Goal: Complete application form: Complete application form

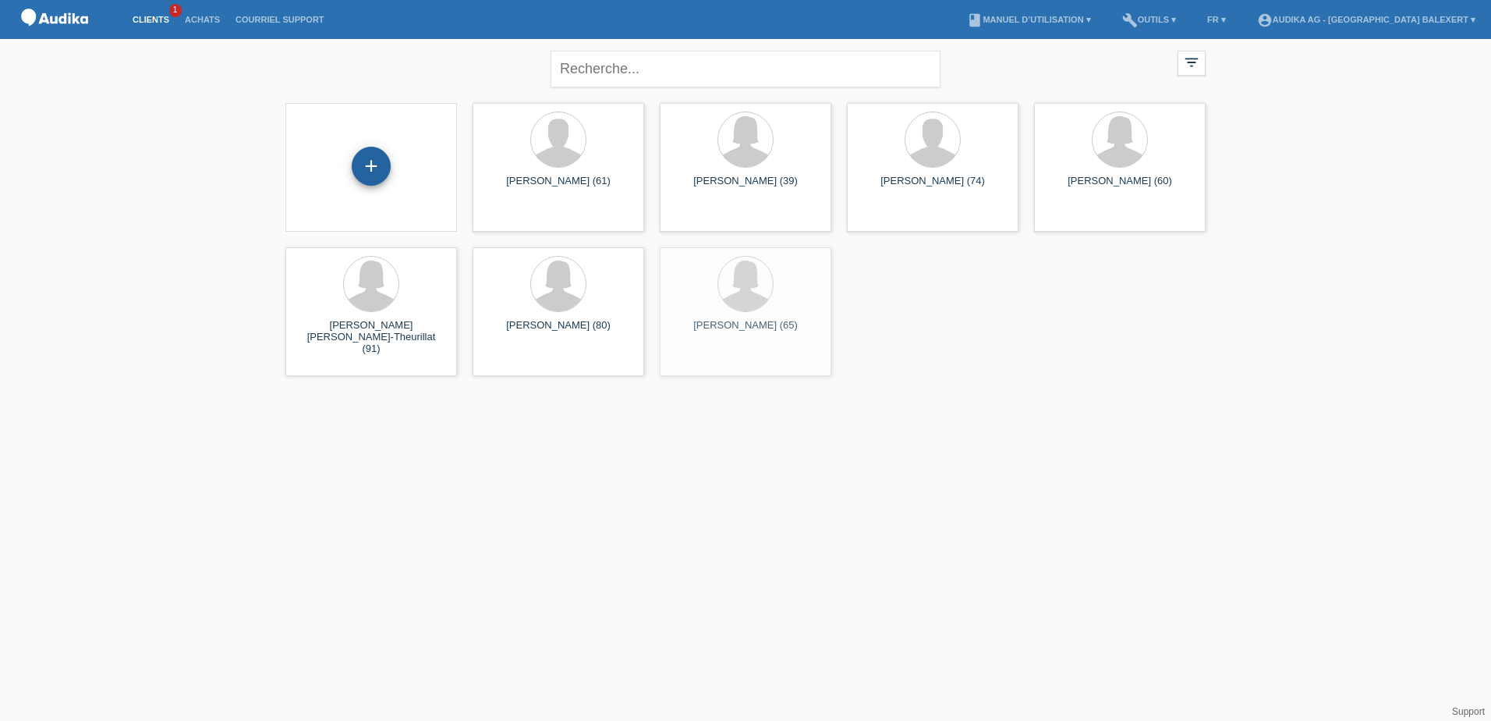
click at [389, 170] on div "+" at bounding box center [371, 166] width 39 height 39
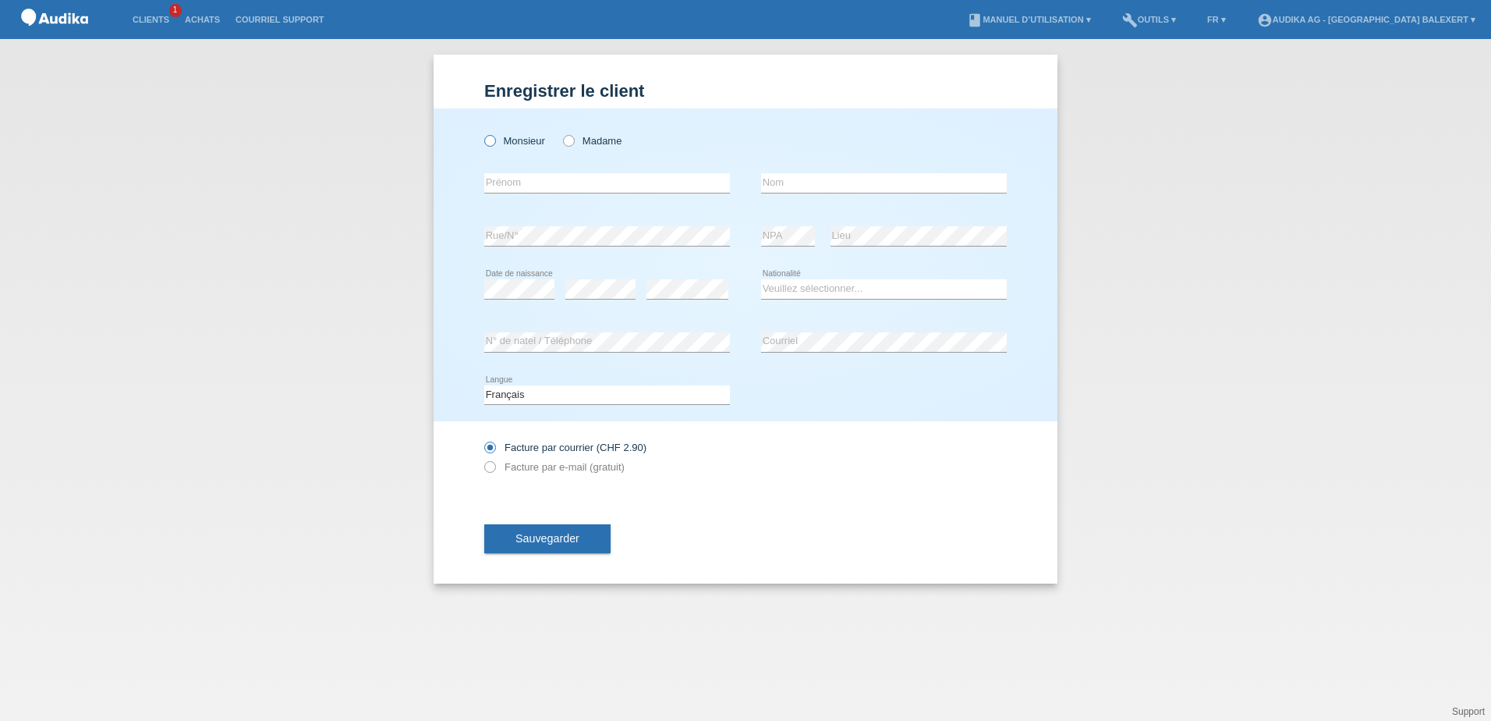
click at [517, 145] on label "Monsieur" at bounding box center [514, 141] width 61 height 12
click at [494, 145] on input "Monsieur" at bounding box center [489, 140] width 10 height 10
radio input "true"
click at [519, 174] on input "text" at bounding box center [607, 182] width 246 height 19
type input "B"
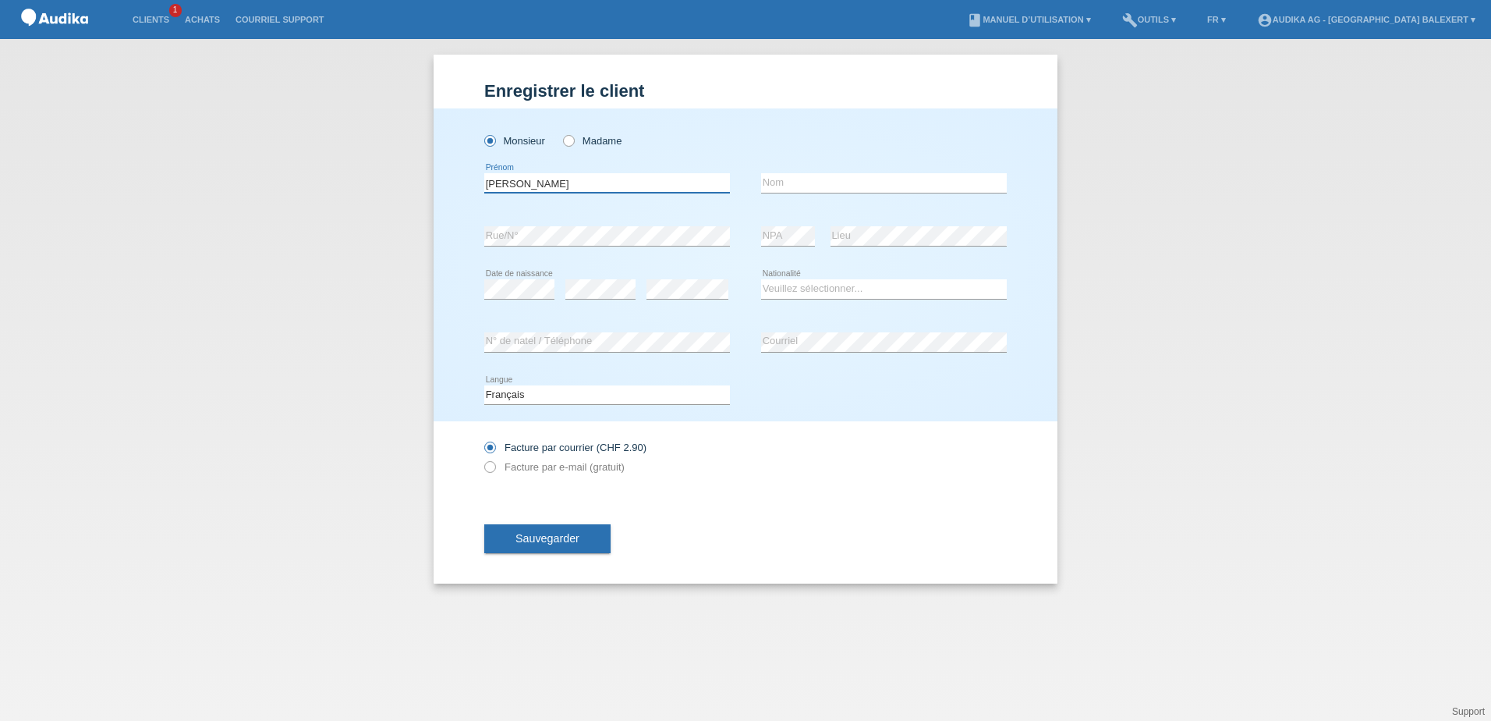
type input "[PERSON_NAME]"
click at [799, 184] on input "text" at bounding box center [884, 182] width 246 height 19
type input "[PERSON_NAME]"
click at [848, 292] on select "Veuillez sélectionner... Suisse Allemagne Autriche Liechtenstein ------------ A…" at bounding box center [884, 288] width 246 height 19
select select "CH"
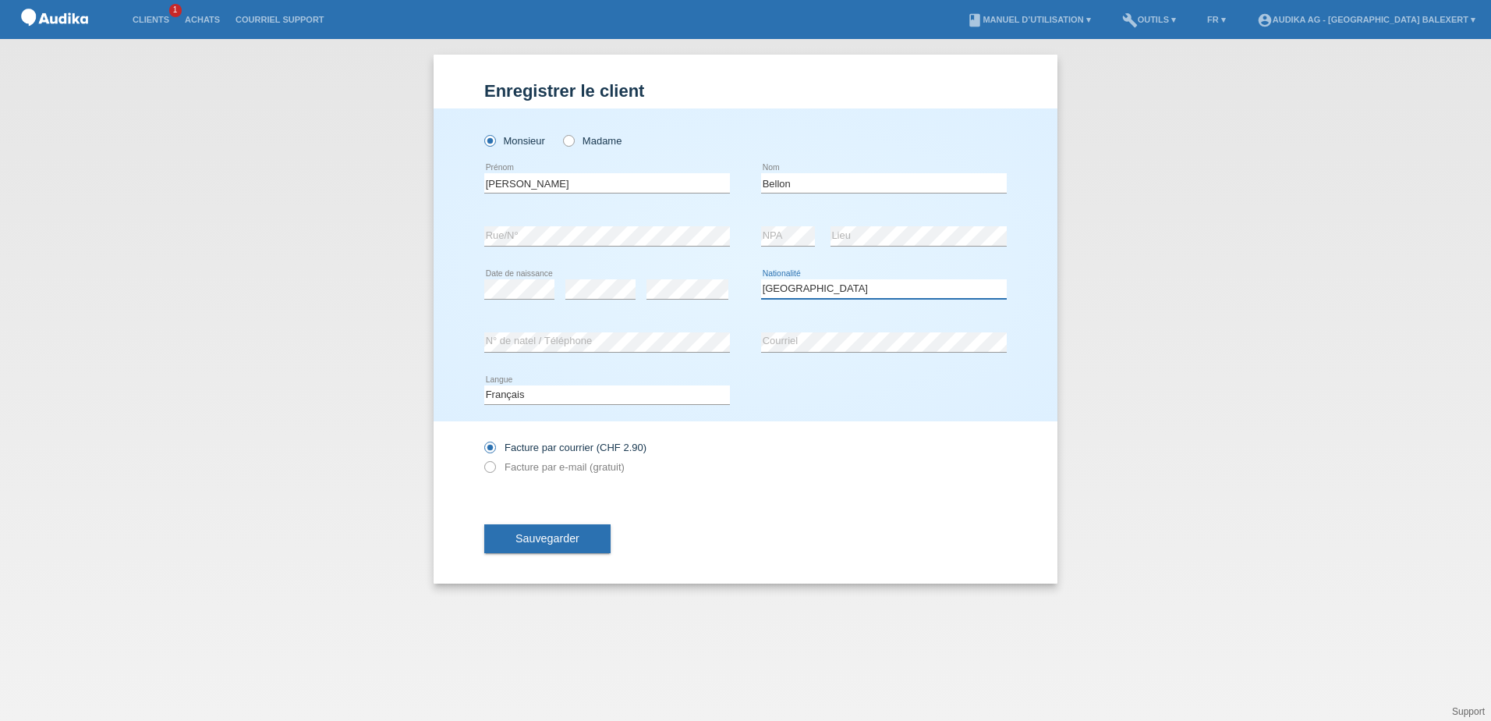
click at [761, 279] on select "Veuillez sélectionner... Suisse Allemagne Autriche Liechtenstein ------------ A…" at bounding box center [884, 288] width 246 height 19
click at [531, 468] on label "Facture par e-mail (gratuit)" at bounding box center [554, 467] width 140 height 12
click at [494, 468] on input "Facture par e-mail (gratuit)" at bounding box center [489, 470] width 10 height 19
radio input "true"
click at [536, 538] on span "Sauvegarder" at bounding box center [548, 538] width 64 height 12
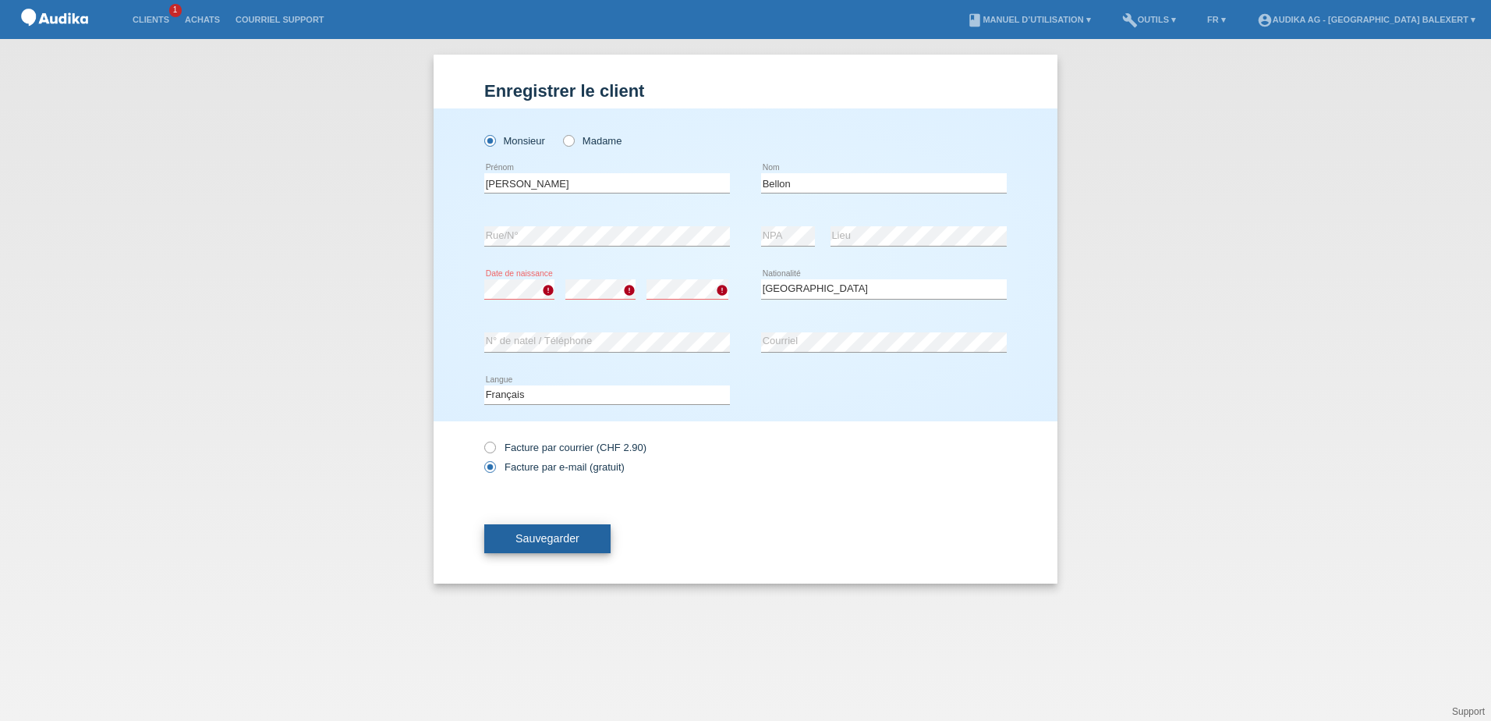
click at [578, 544] on span "Sauvegarder" at bounding box center [548, 538] width 64 height 12
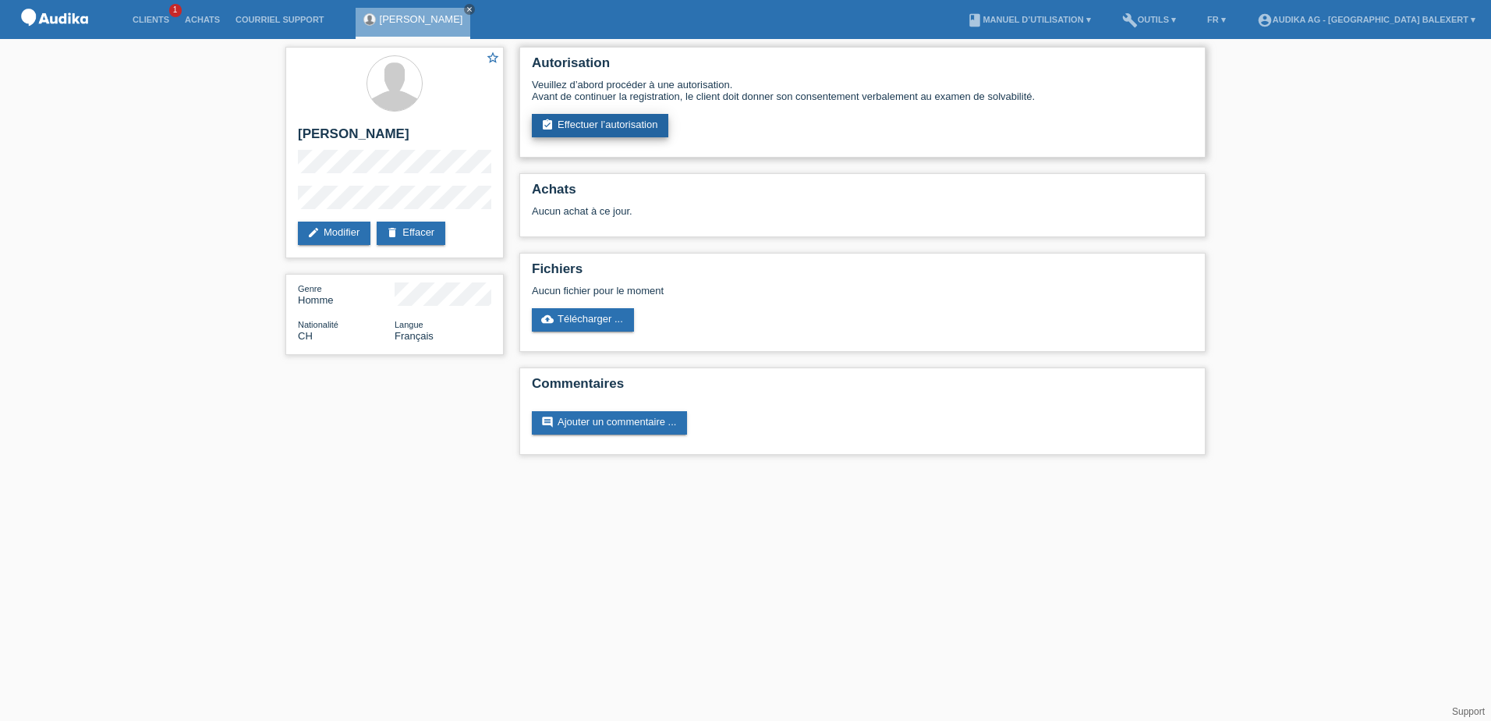
click at [608, 121] on link "assignment_turned_in Effectuer l’autorisation" at bounding box center [600, 125] width 136 height 23
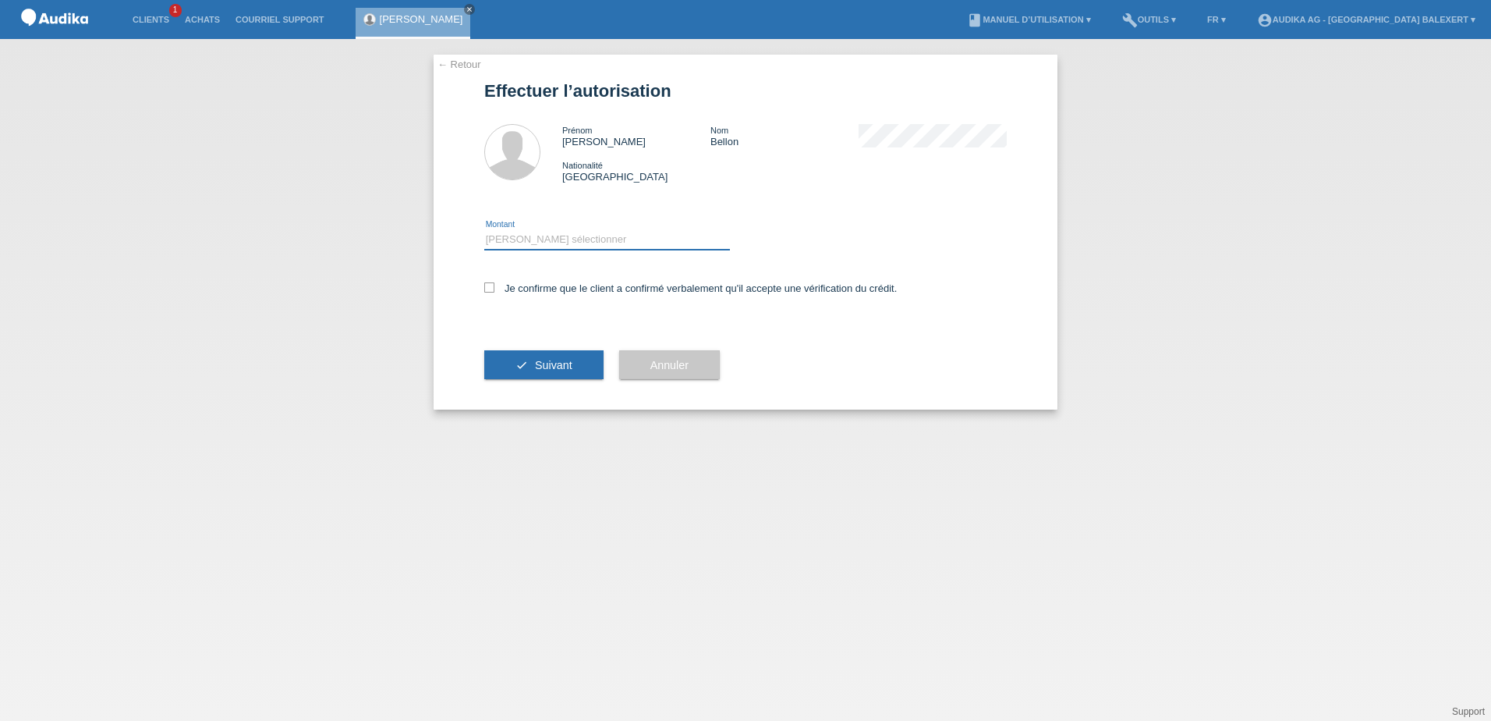
click at [537, 237] on select "Veuillez sélectionner CHF 1.00 - CHF 499.00 CHF 500.00 - CHF 1'999.00 CHF 2'000…" at bounding box center [607, 239] width 246 height 19
select select "3"
click at [484, 230] on select "Veuillez sélectionner CHF 1.00 - CHF 499.00 CHF 500.00 - CHF 1'999.00 CHF 2'000…" at bounding box center [607, 239] width 246 height 19
click at [561, 367] on span "Suivant" at bounding box center [553, 365] width 37 height 12
click at [485, 277] on div "Je confirme que le client a confirmé verbalement qu'il accepte une vérification…" at bounding box center [745, 293] width 523 height 53
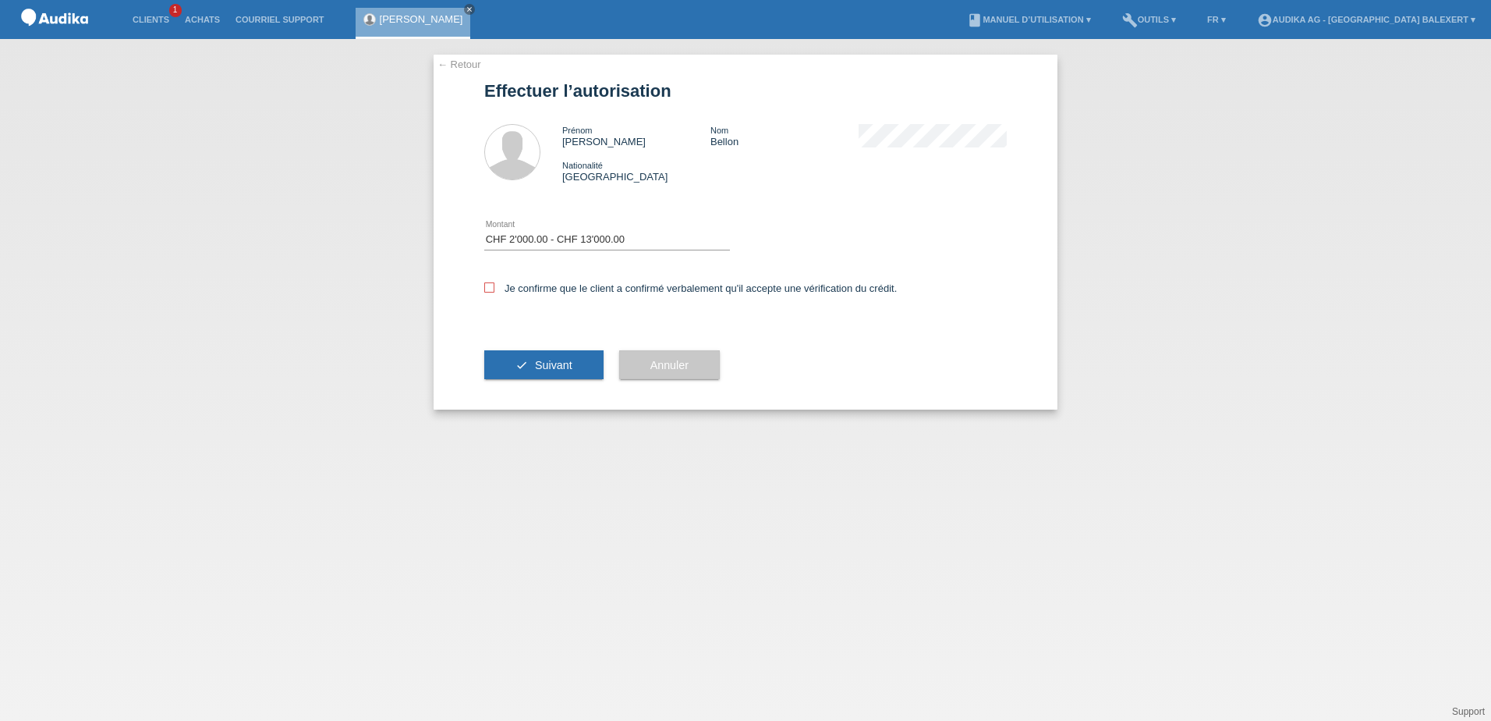
click at [488, 287] on icon at bounding box center [489, 287] width 10 height 10
click at [488, 287] on input "Je confirme que le client a confirmé verbalement qu'il accepte une vérification…" at bounding box center [489, 287] width 10 height 10
checkbox input "true"
click at [530, 365] on button "check Suivant" at bounding box center [543, 365] width 119 height 30
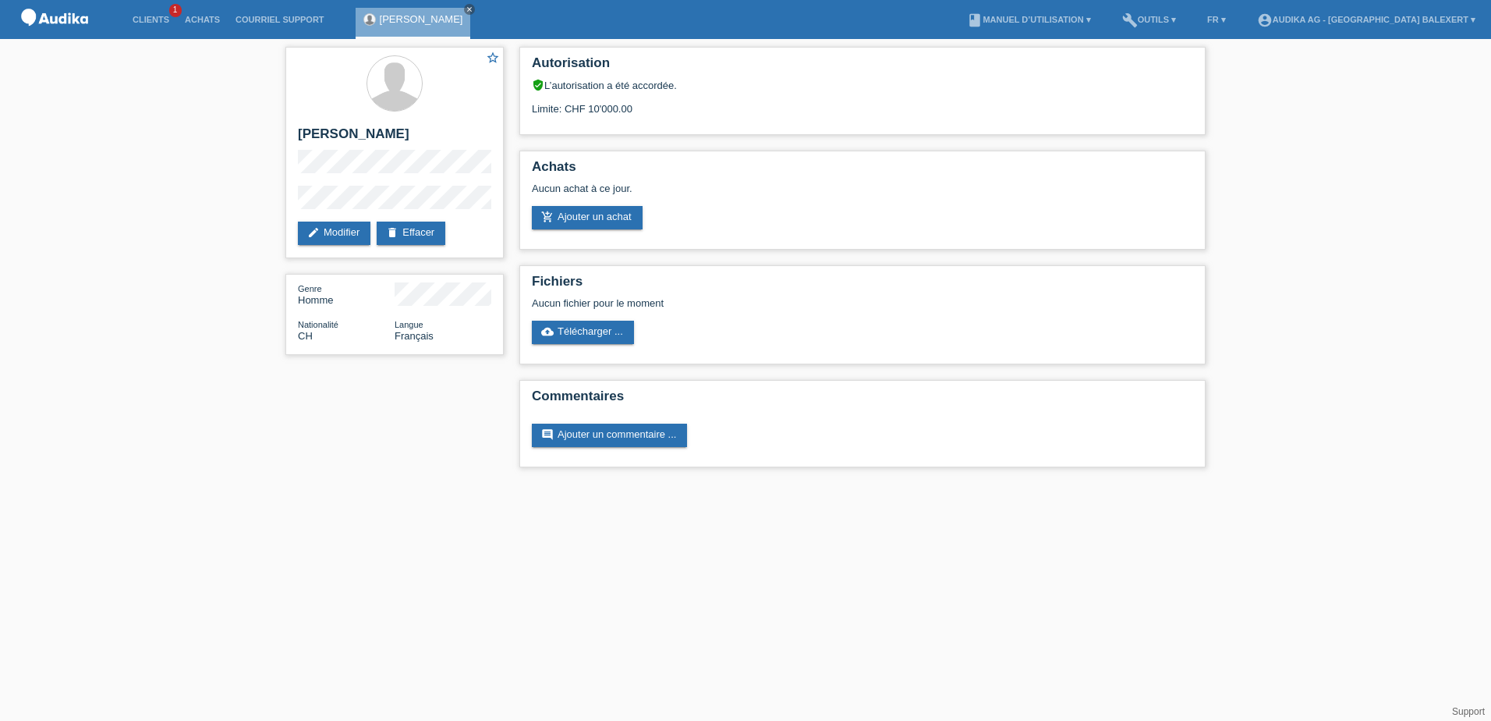
drag, startPoint x: 117, startPoint y: 111, endPoint x: 129, endPoint y: 126, distance: 18.9
click at [117, 111] on div "star_border François Bellon edit Modifier delete Effacer Genre Homme Nationalit…" at bounding box center [745, 261] width 1491 height 444
